Goal: Information Seeking & Learning: Learn about a topic

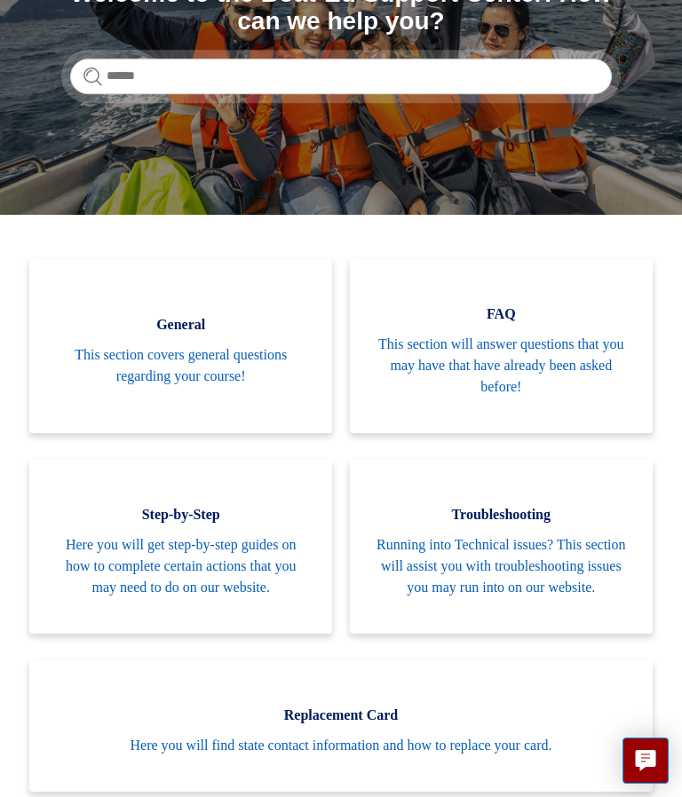
scroll to position [270, 0]
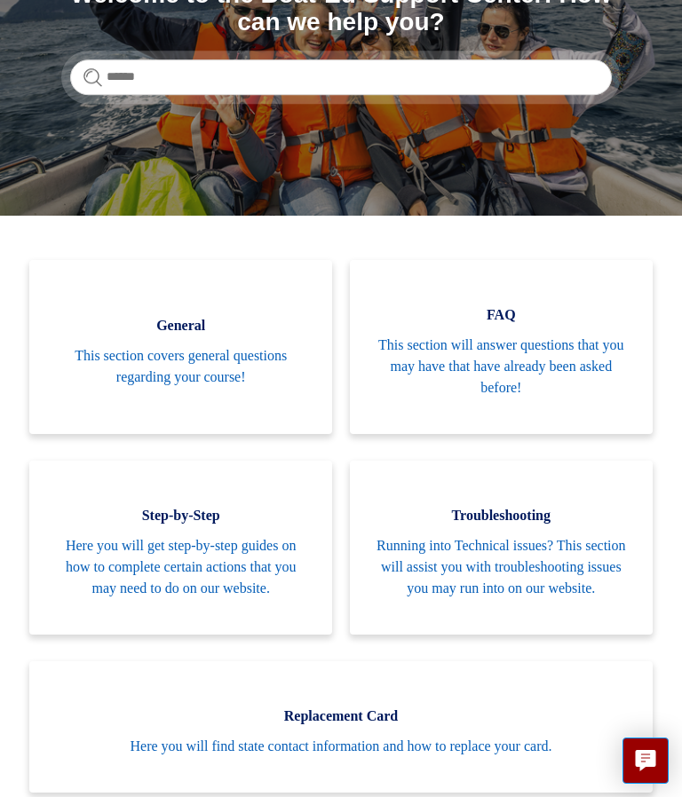
click at [450, 46] on div "Search Welcome to the Boat-Ed Support Center! How can we help you?" at bounding box center [341, 38] width 542 height 114
click at [427, 46] on div "Search Welcome to the Boat-Ed Support Center! How can we help you?" at bounding box center [341, 38] width 542 height 114
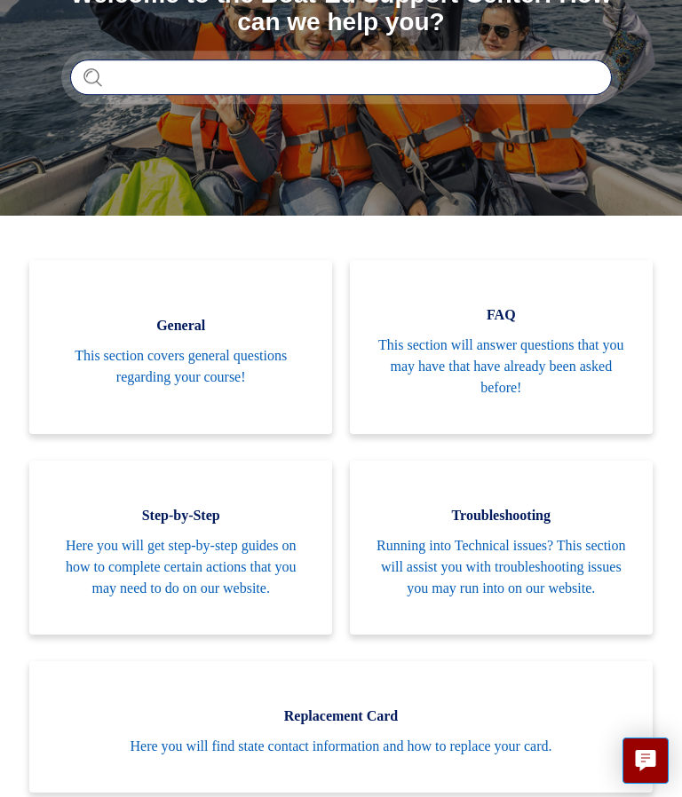
click at [435, 66] on input "Search" at bounding box center [341, 77] width 542 height 36
click at [440, 68] on input "Search" at bounding box center [341, 77] width 542 height 36
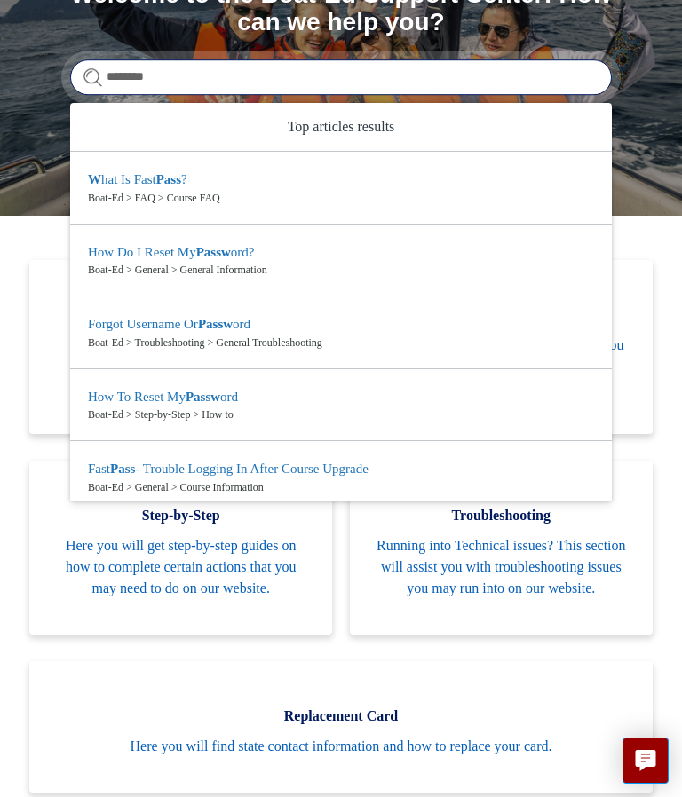
type input "*********"
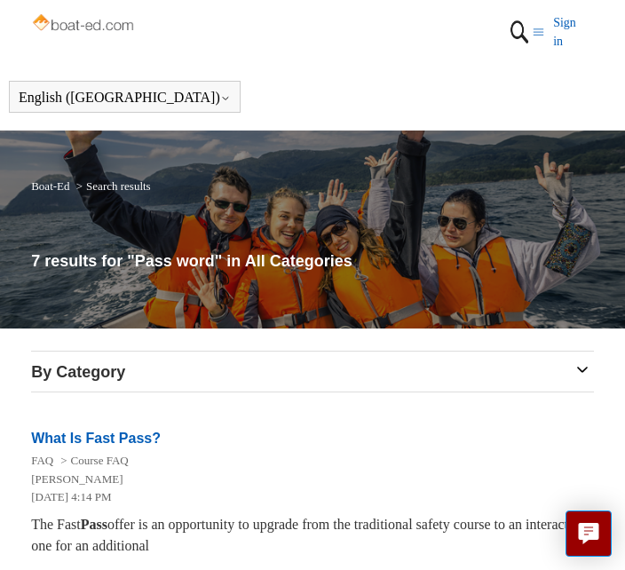
click at [60, 15] on img at bounding box center [84, 24] width 107 height 27
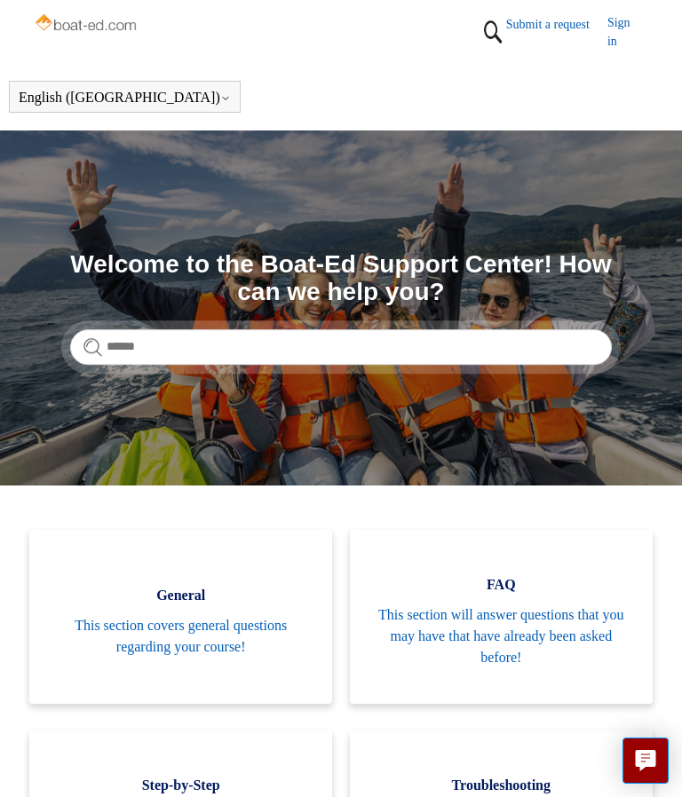
click at [624, 27] on link "Sign in" at bounding box center [627, 31] width 41 height 37
click at [646, 20] on button "[PERSON_NAME]" at bounding box center [637, 30] width 22 height 22
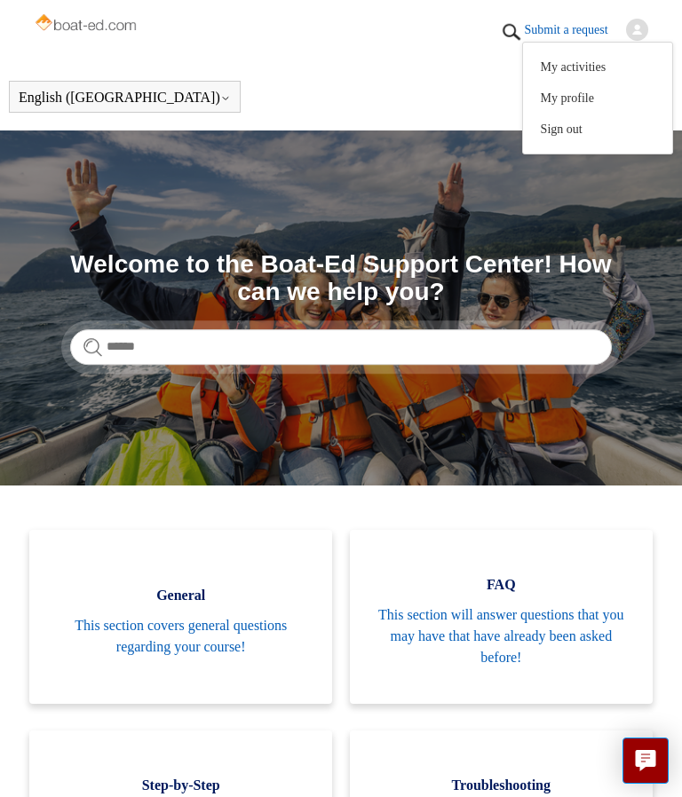
click at [590, 65] on link "My activities" at bounding box center [597, 66] width 149 height 31
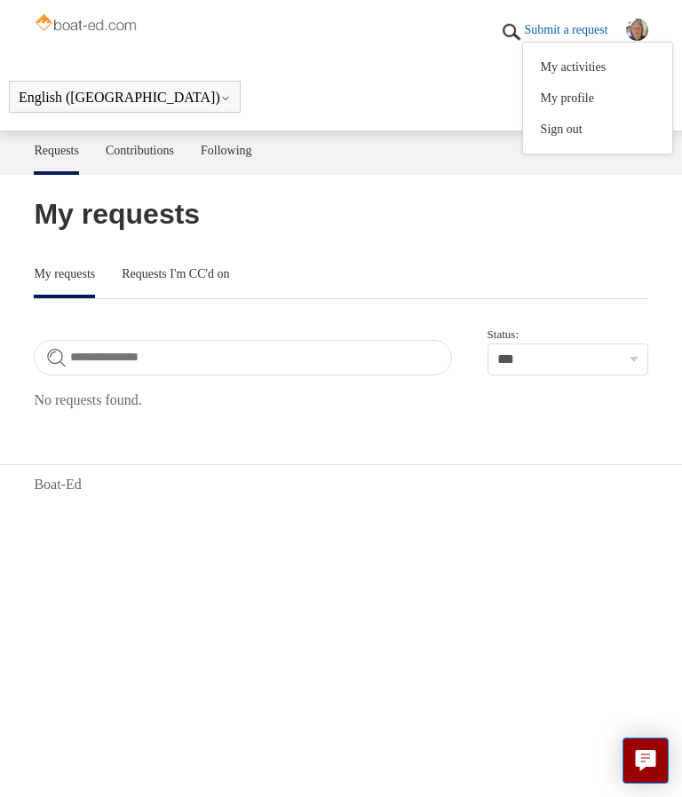
click at [608, 59] on link "My activities" at bounding box center [597, 66] width 149 height 31
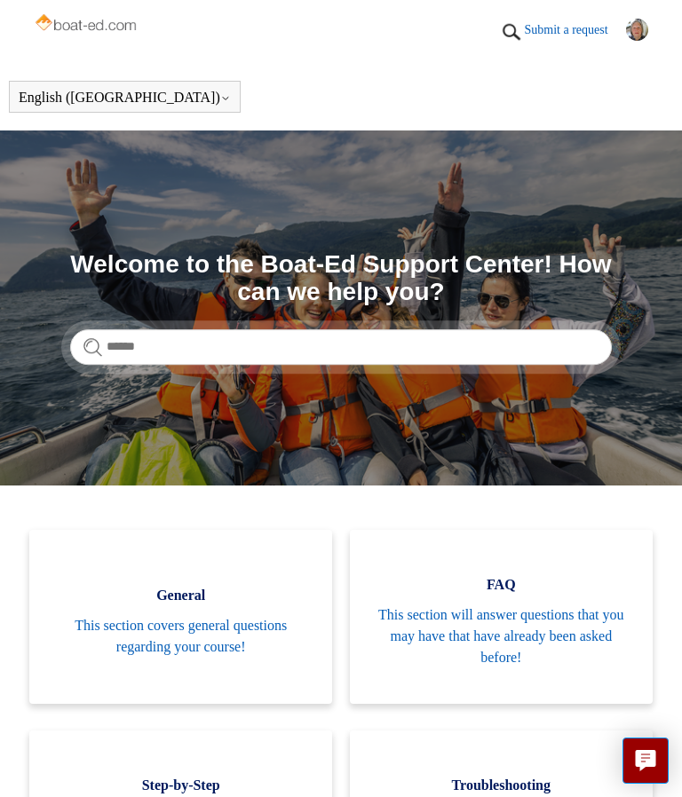
click at [645, 22] on img at bounding box center [637, 30] width 22 height 22
click at [590, 96] on link "My profile" at bounding box center [597, 98] width 149 height 31
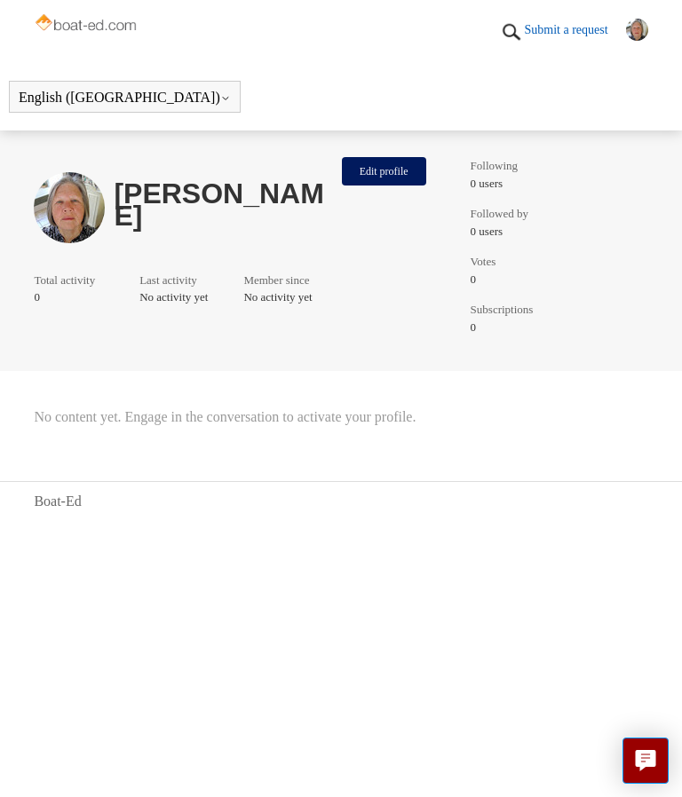
click at [89, 21] on img at bounding box center [87, 24] width 107 height 27
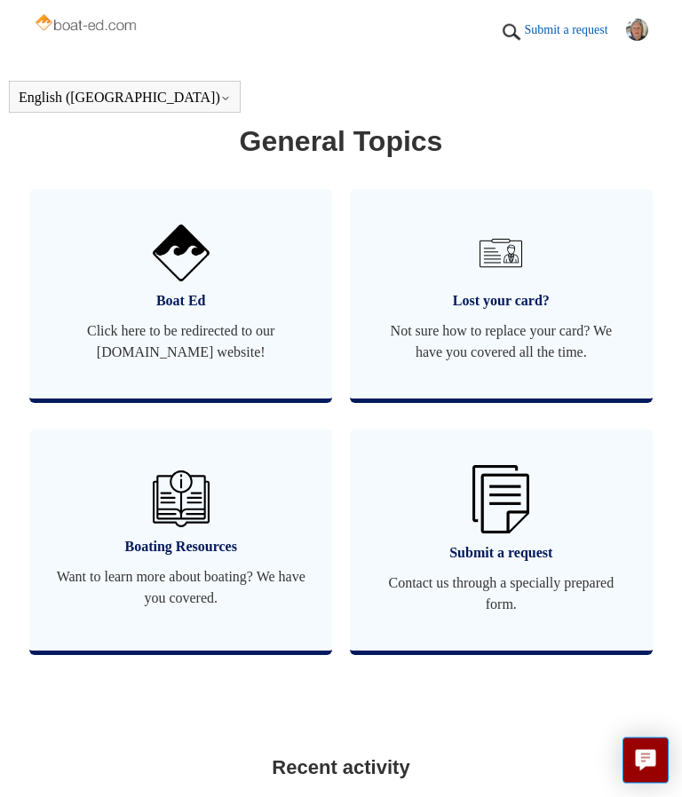
scroll to position [1469, 0]
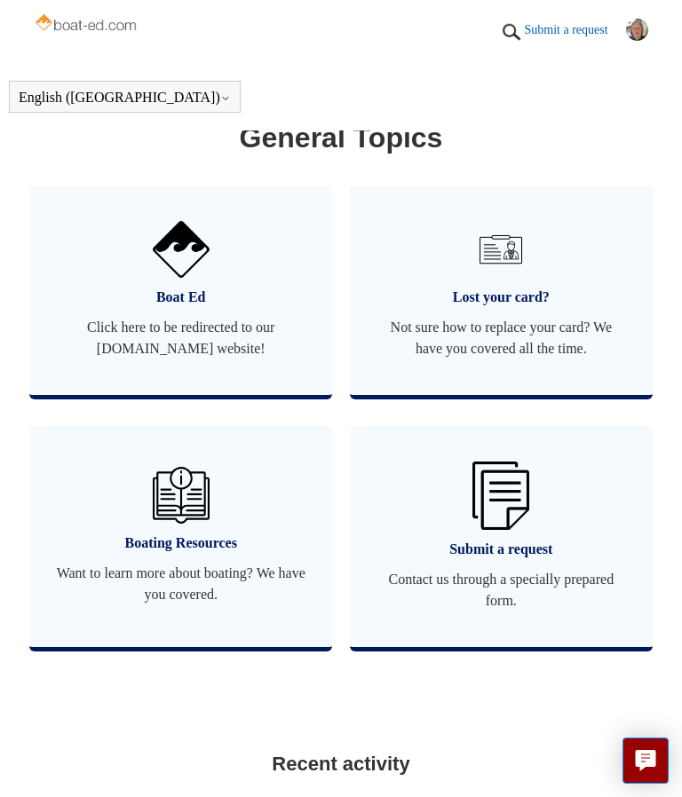
click at [192, 308] on span "Boat Ed" at bounding box center [181, 297] width 250 height 21
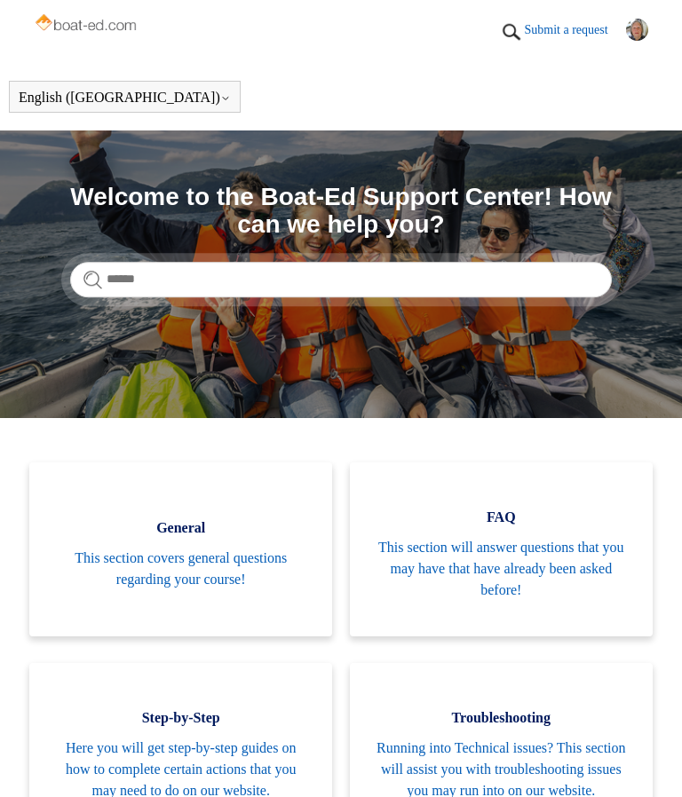
scroll to position [1546, 0]
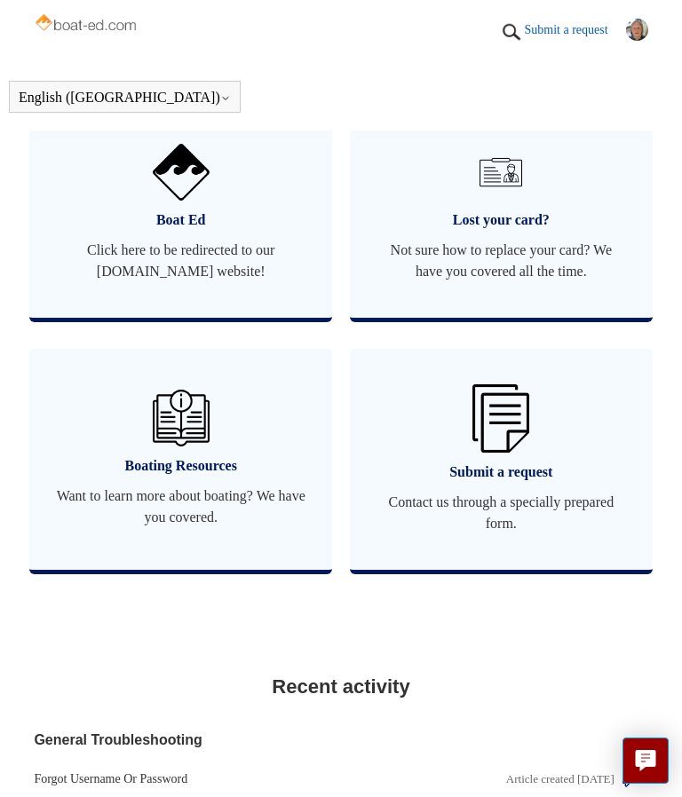
click at [650, 14] on header "Submit a request [PERSON_NAME] My activities My profile Sign out" at bounding box center [341, 31] width 682 height 63
click at [652, 20] on header "Submit a request [PERSON_NAME] My activities My profile Sign out" at bounding box center [341, 31] width 682 height 63
click at [642, 20] on img at bounding box center [637, 30] width 22 height 22
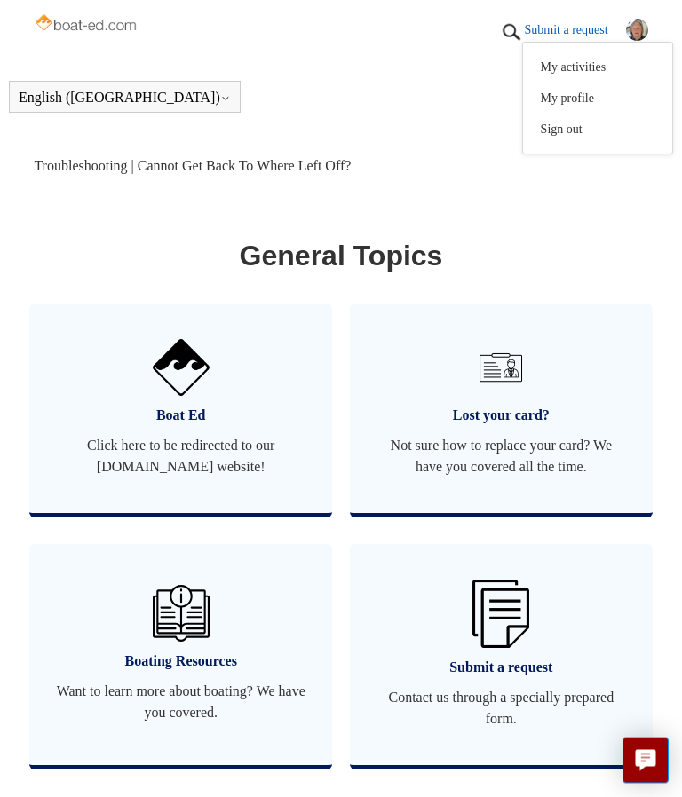
scroll to position [1351, 0]
click at [191, 426] on span "Boat Ed" at bounding box center [181, 415] width 250 height 21
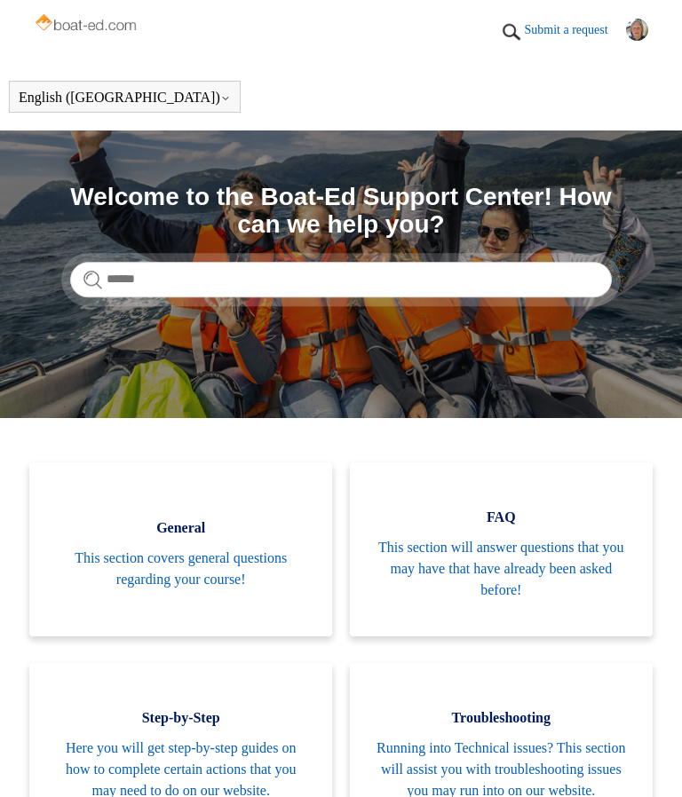
scroll to position [1351, 0]
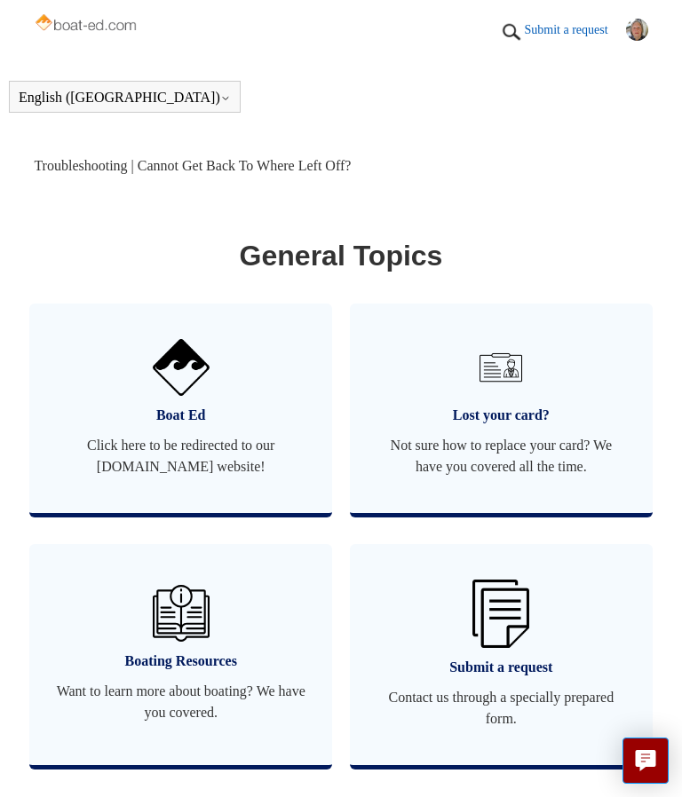
click at [660, 5] on header "Submit a request Diana Heald My activities My profile Sign out" at bounding box center [341, 31] width 682 height 63
click at [646, 22] on button "[PERSON_NAME]" at bounding box center [637, 30] width 22 height 22
click at [589, 86] on link "My profile" at bounding box center [597, 98] width 149 height 31
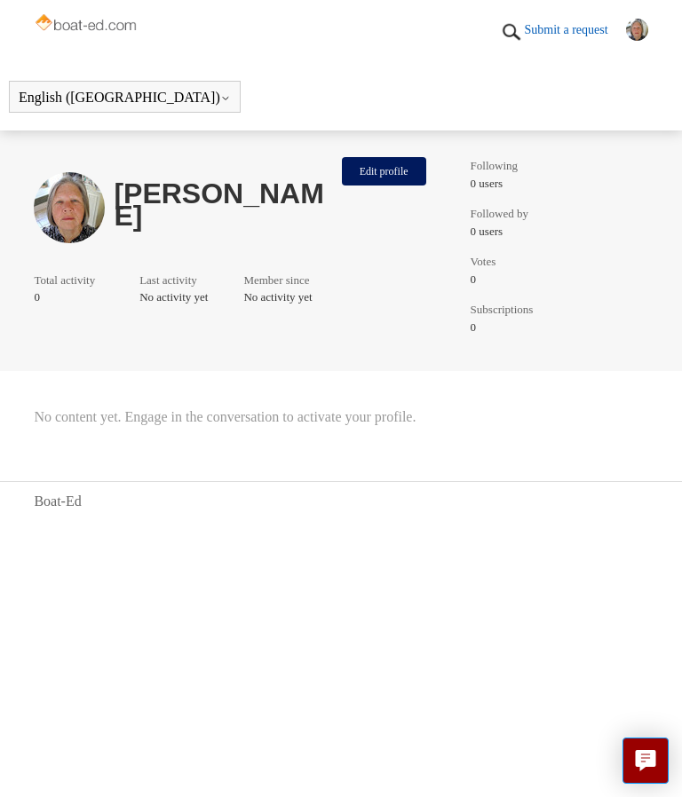
click at [586, 20] on link "Submit a request" at bounding box center [575, 29] width 101 height 19
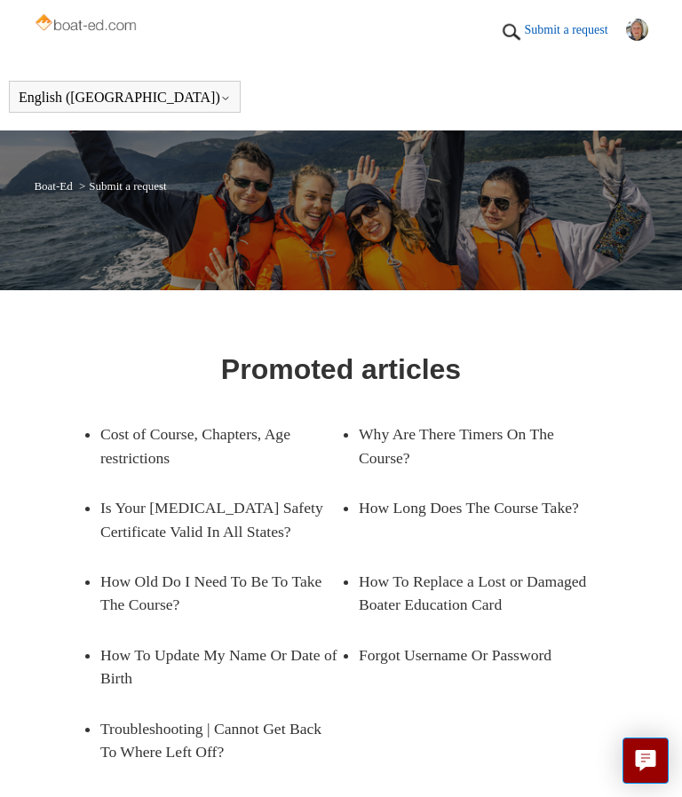
click at [645, 13] on header "Submit a request Diana Heald My activities My profile Sign out" at bounding box center [341, 31] width 682 height 63
click at [649, 7] on header "Submit a request Diana Heald My activities My profile Sign out" at bounding box center [341, 31] width 682 height 63
click at [646, 27] on img at bounding box center [637, 30] width 22 height 22
click at [593, 119] on link "Sign out" at bounding box center [597, 129] width 149 height 31
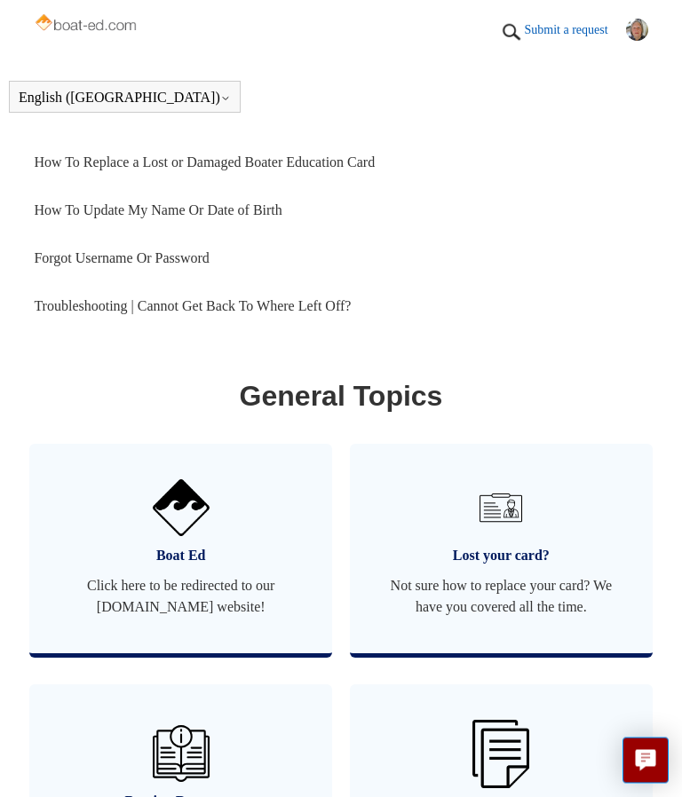
scroll to position [1210, 0]
click at [141, 566] on span "Boat Ed" at bounding box center [181, 555] width 250 height 21
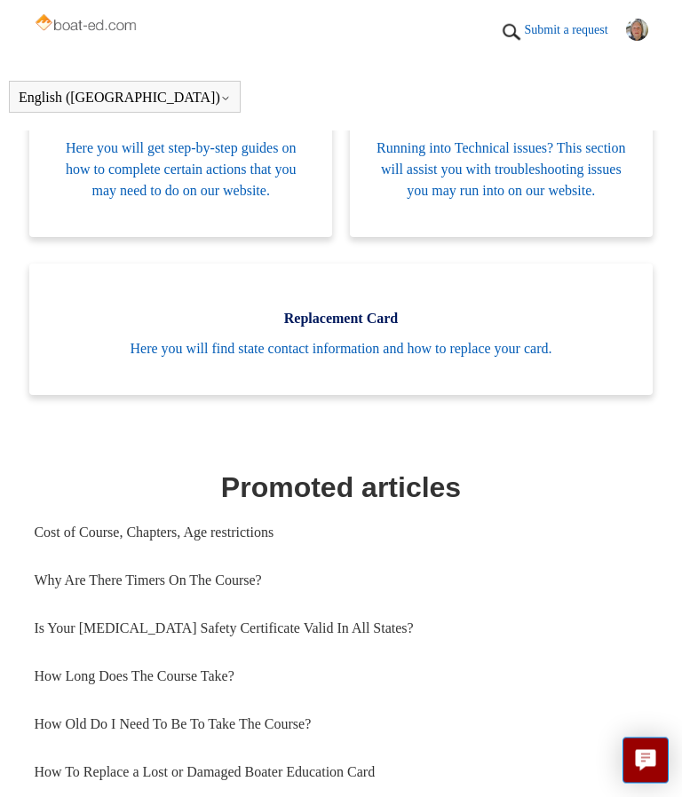
scroll to position [571, 0]
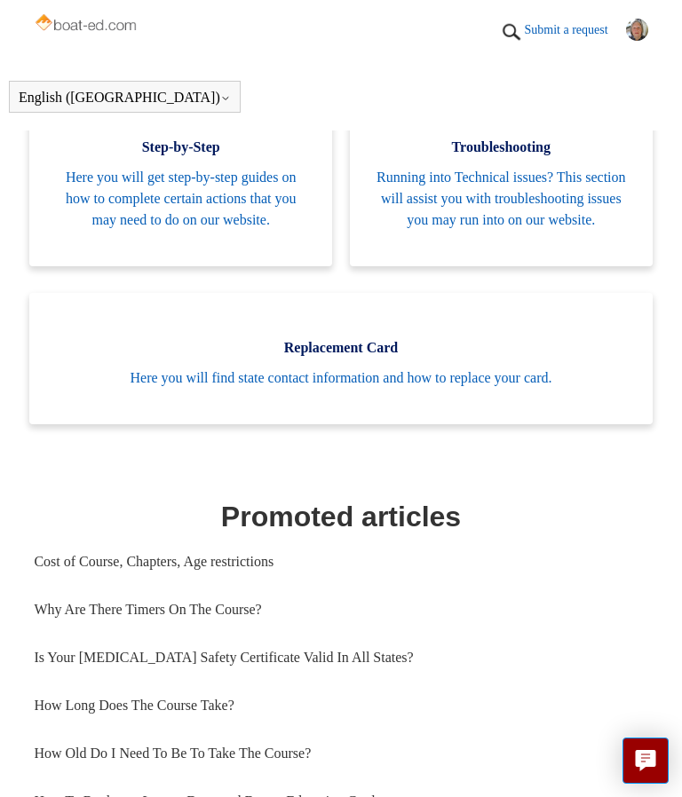
click at [655, 22] on header "Submit a request [PERSON_NAME] My activities My profile Sign out" at bounding box center [341, 31] width 682 height 63
click at [645, 23] on img at bounding box center [637, 30] width 22 height 22
click at [561, 123] on link "Sign out" at bounding box center [597, 129] width 149 height 31
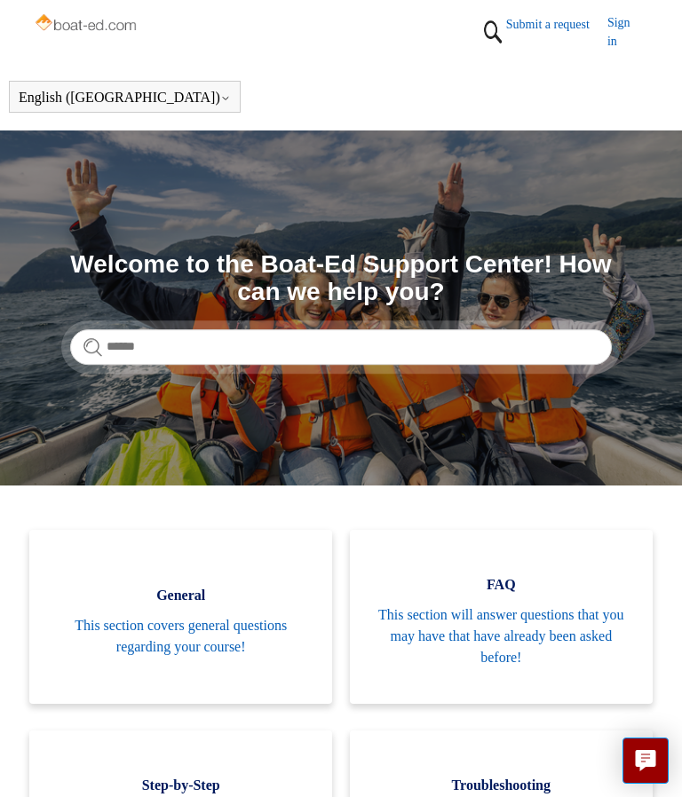
click at [625, 24] on link "Sign in" at bounding box center [627, 31] width 41 height 37
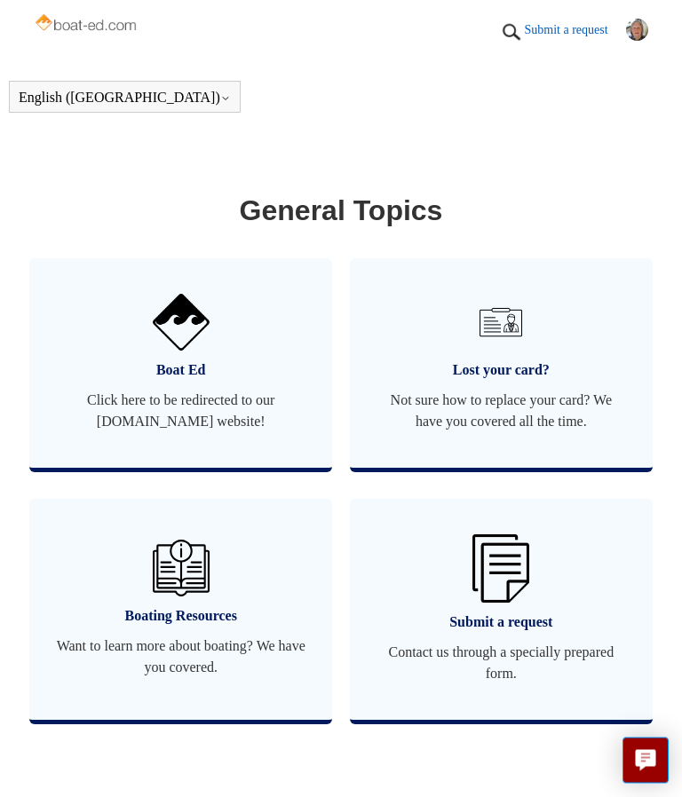
scroll to position [1396, 0]
click at [209, 423] on span "Click here to be redirected to our [DOMAIN_NAME] website!" at bounding box center [181, 411] width 250 height 43
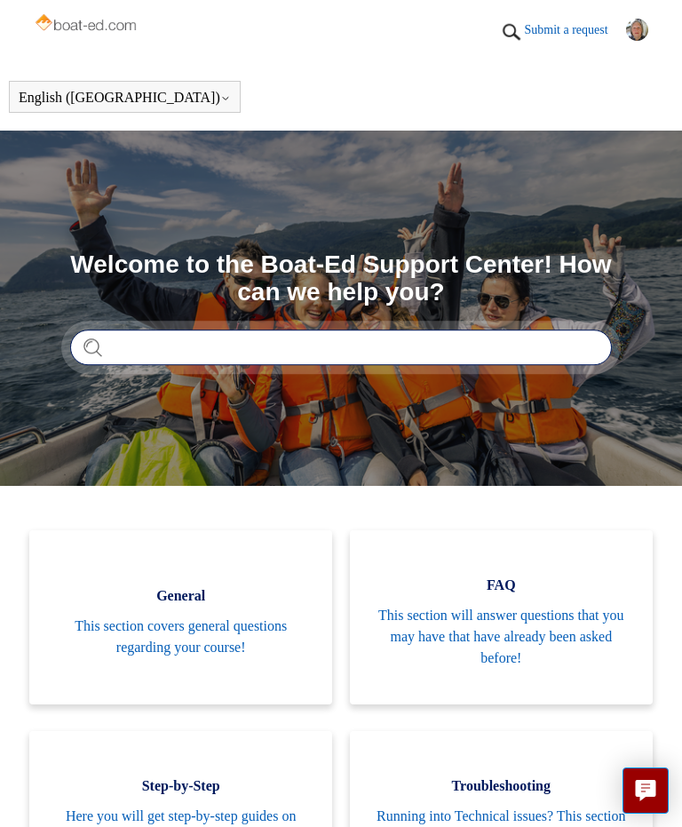
click at [139, 351] on input "Search" at bounding box center [341, 347] width 542 height 36
type input "**********"
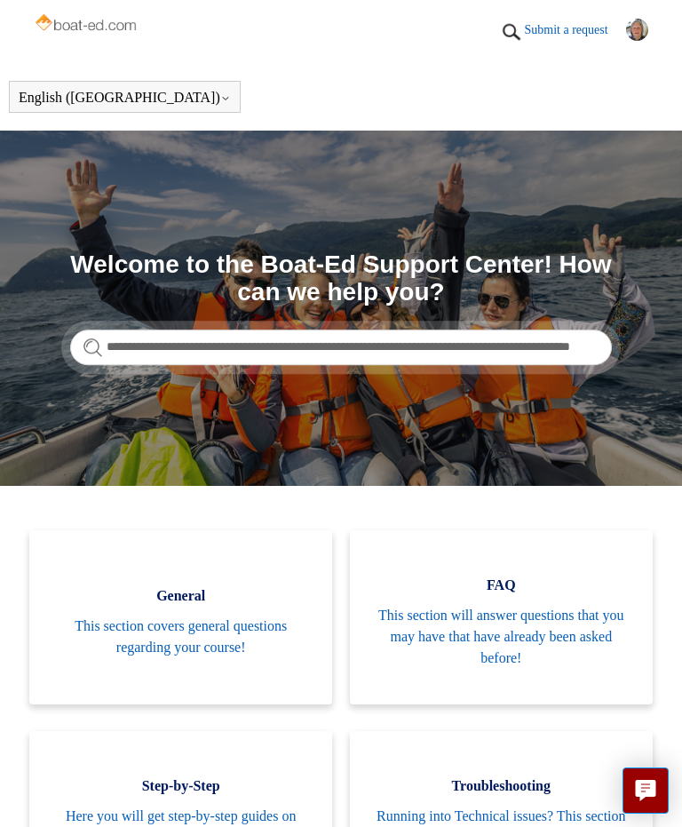
click at [297, 410] on section "**********" at bounding box center [341, 308] width 682 height 355
click at [643, 788] on icon "Live chat" at bounding box center [645, 787] width 9 height 7
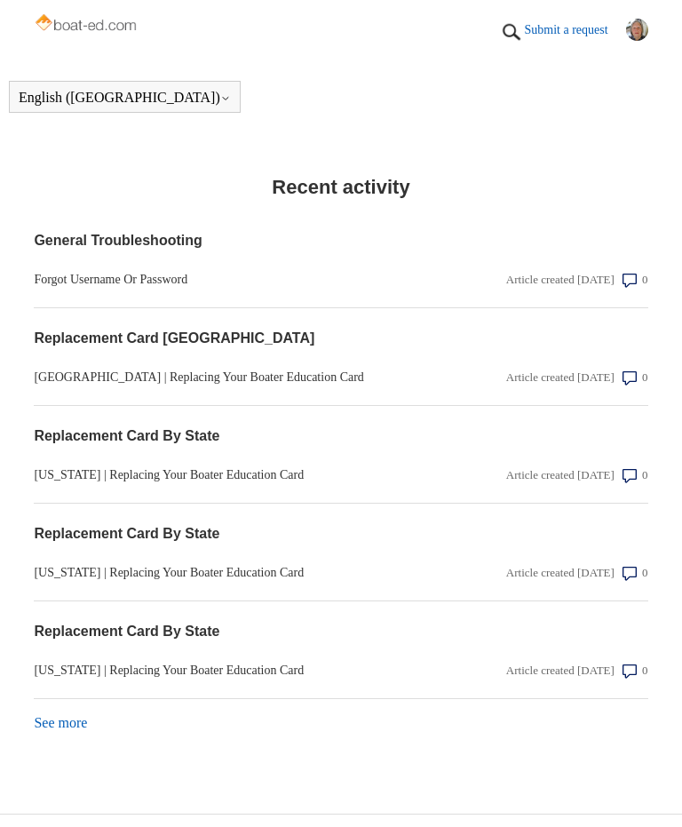
scroll to position [2094, 0]
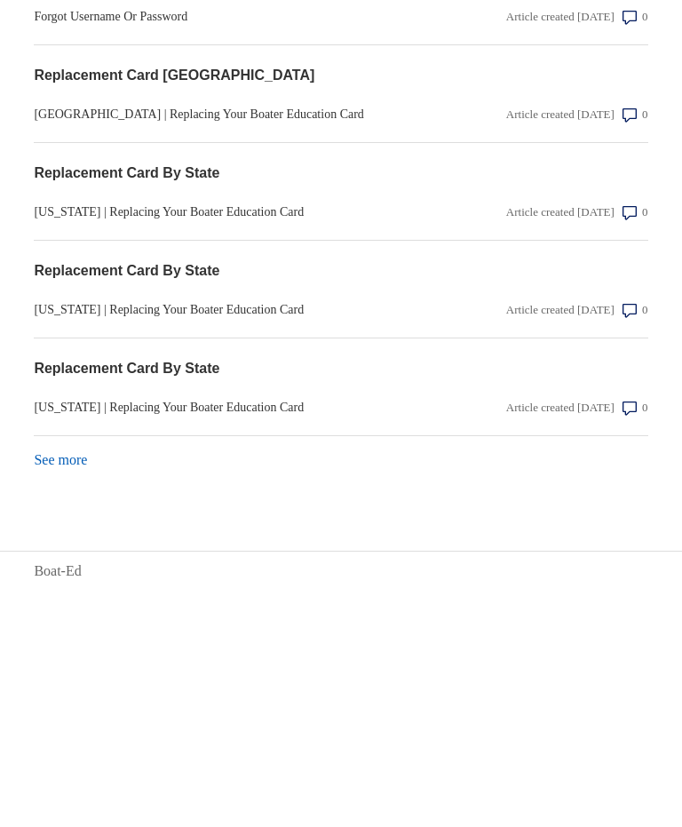
click at [204, 487] on section "Recent activity General Troubleshooting Forgot Username Or Password Article cre…" at bounding box center [341, 426] width 614 height 614
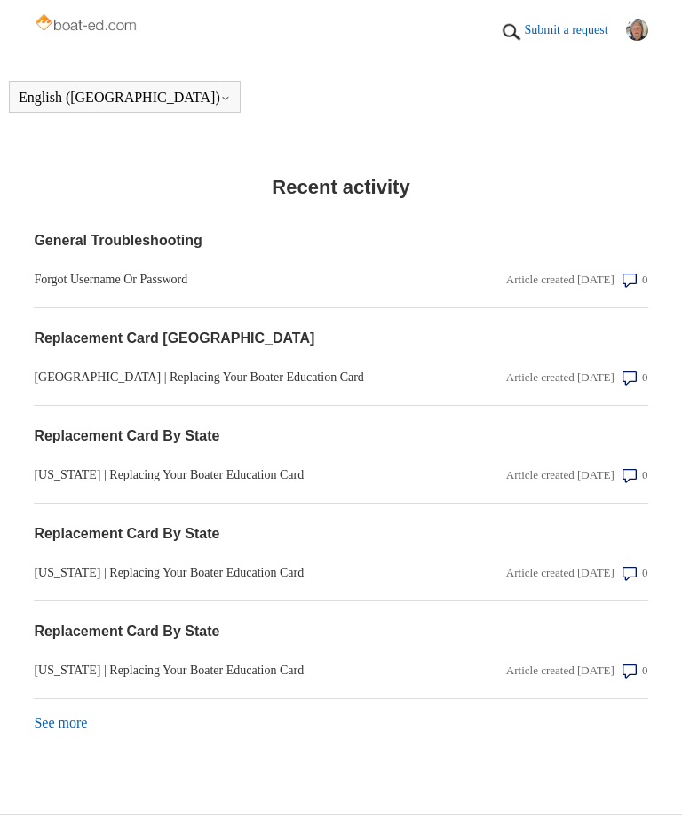
click at [493, 172] on section "Recent activity General Troubleshooting Forgot Username Or Password Article cre…" at bounding box center [341, 453] width 614 height 614
click at [305, 503] on section "Replacement Card By State [US_STATE] | Replacing Your Boater Education Card Art…" at bounding box center [341, 455] width 614 height 98
